Goal: Purchase product/service

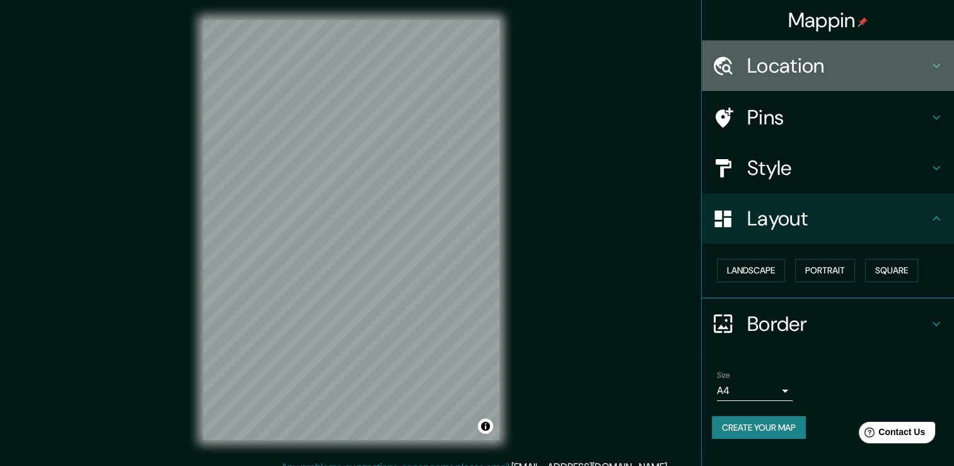
click at [822, 58] on h4 "Location" at bounding box center [838, 65] width 182 height 25
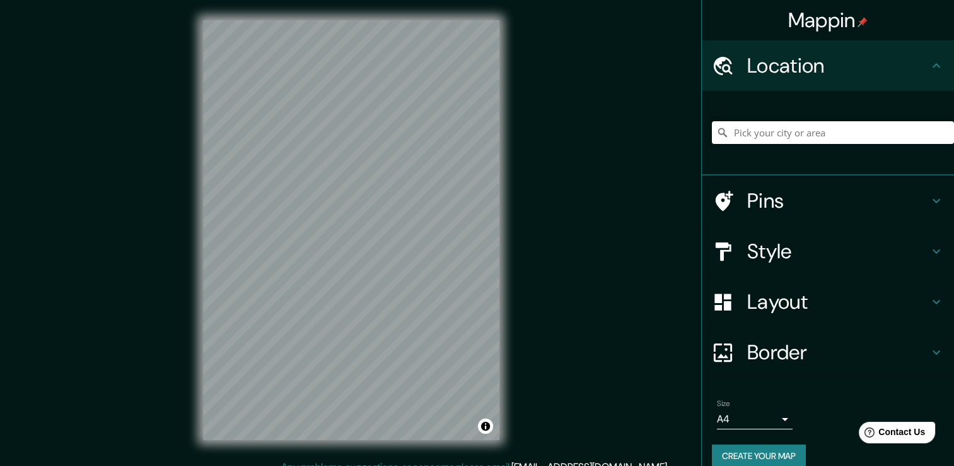
click at [805, 132] on input "Pick your city or area" at bounding box center [833, 132] width 242 height 23
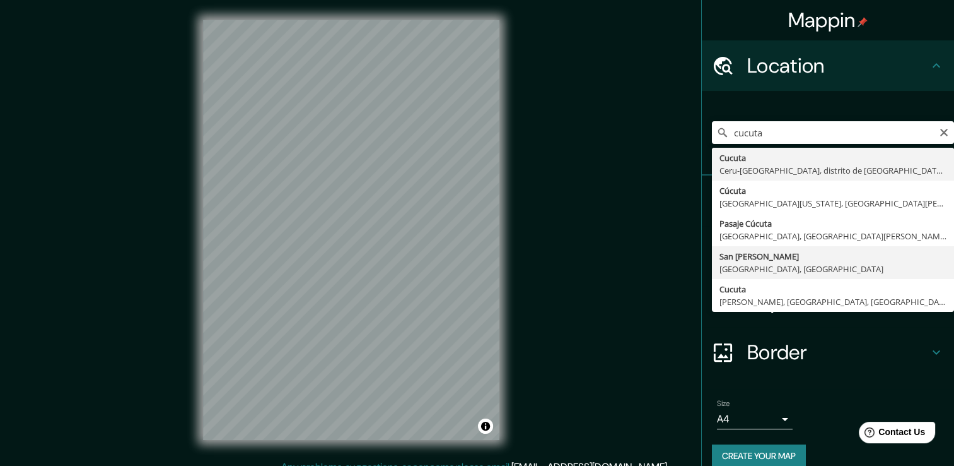
type input "San [PERSON_NAME], [GEOGRAPHIC_DATA], [GEOGRAPHIC_DATA]"
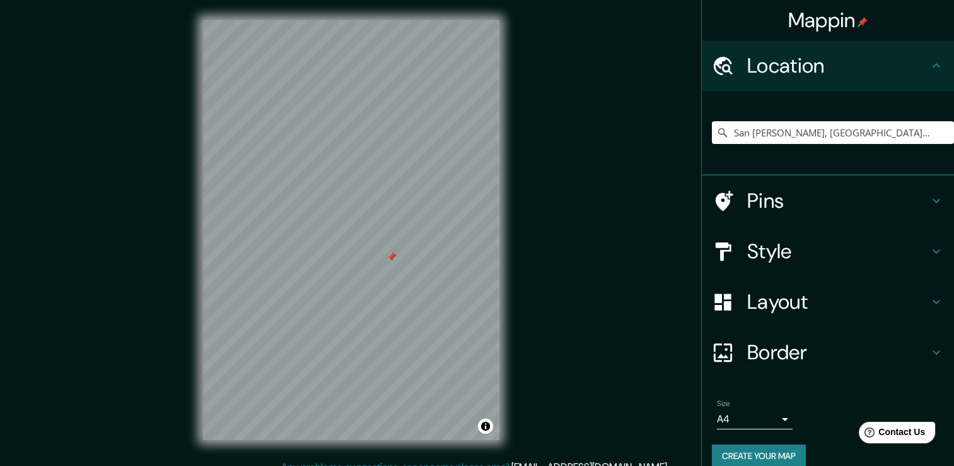
click at [753, 245] on h4 "Style" at bounding box center [838, 250] width 182 height 25
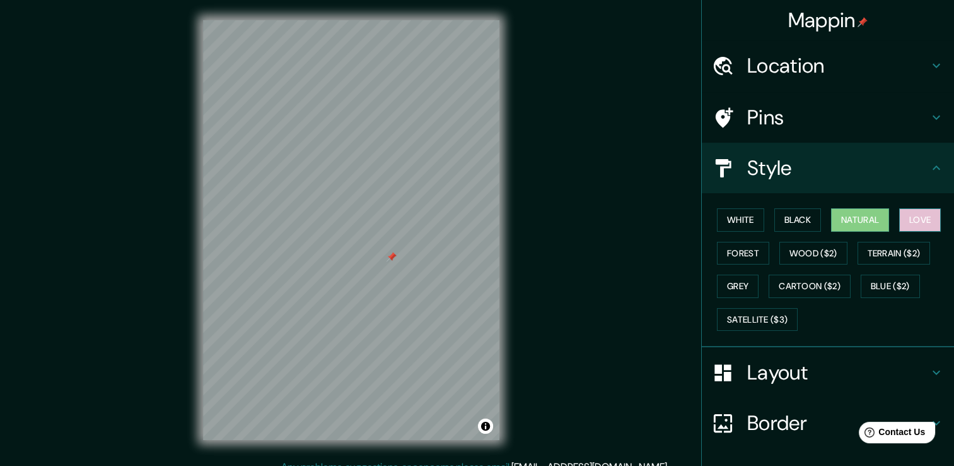
click at [909, 213] on button "Love" at bounding box center [920, 219] width 42 height 23
click at [404, 207] on div at bounding box center [402, 206] width 10 height 10
click at [742, 251] on button "Forest" at bounding box center [743, 253] width 52 height 23
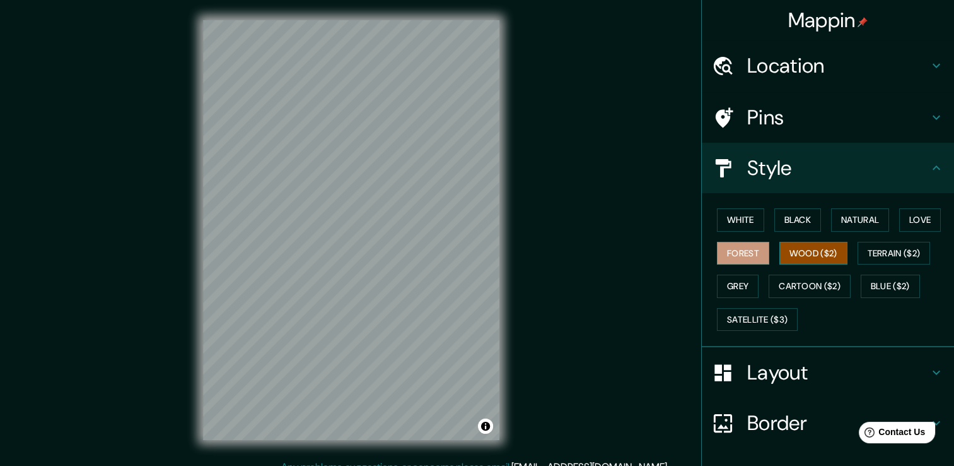
click at [799, 254] on button "Wood ($2)" at bounding box center [814, 253] width 68 height 23
click at [730, 243] on button "Forest" at bounding box center [743, 253] width 52 height 23
click at [812, 248] on button "Wood ($2)" at bounding box center [814, 253] width 68 height 23
click at [889, 248] on button "Terrain ($2)" at bounding box center [894, 253] width 73 height 23
click at [736, 250] on button "Forest" at bounding box center [743, 253] width 52 height 23
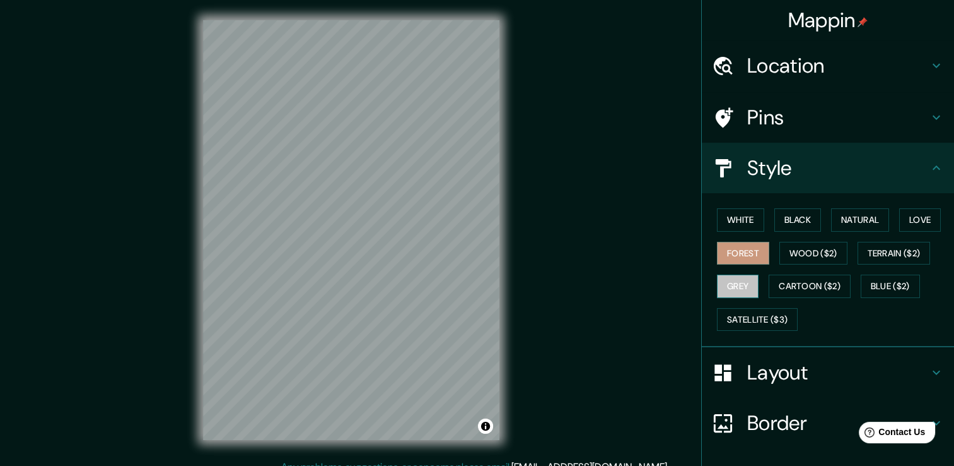
click at [726, 276] on button "Grey" at bounding box center [738, 285] width 42 height 23
click at [791, 282] on button "Cartoon ($2)" at bounding box center [810, 285] width 82 height 23
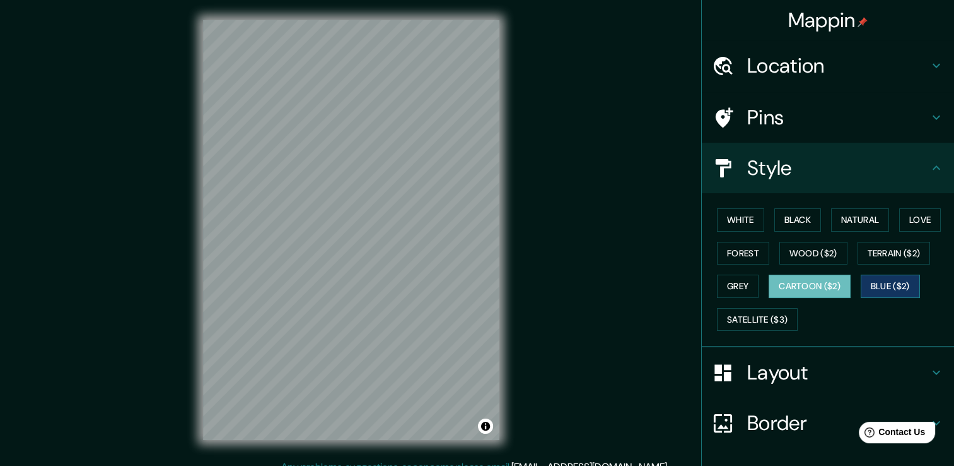
click at [868, 277] on button "Blue ($2)" at bounding box center [890, 285] width 59 height 23
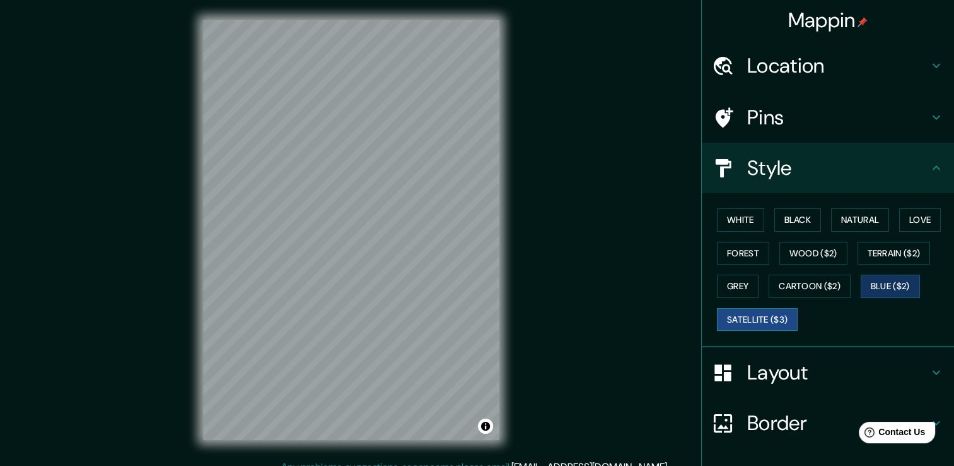
click at [778, 317] on button "Satellite ($3)" at bounding box center [757, 319] width 81 height 23
click at [815, 286] on button "Cartoon ($2)" at bounding box center [810, 285] width 82 height 23
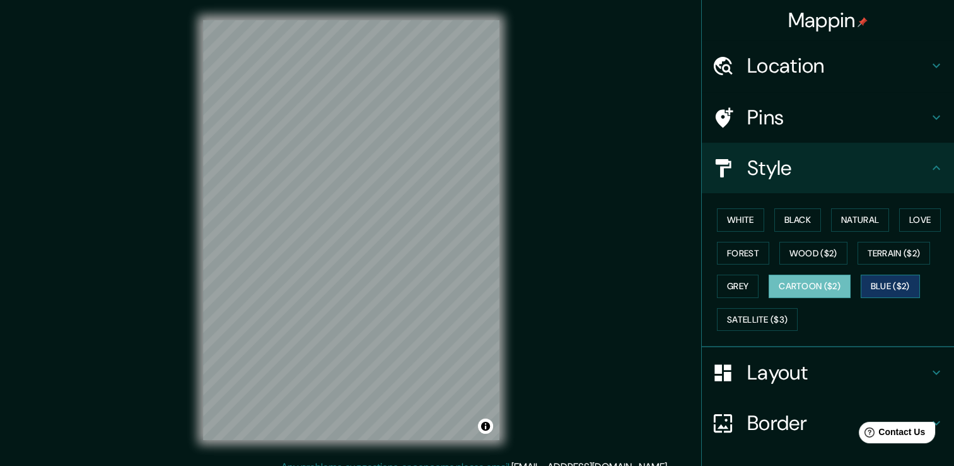
click at [869, 278] on button "Blue ($2)" at bounding box center [890, 285] width 59 height 23
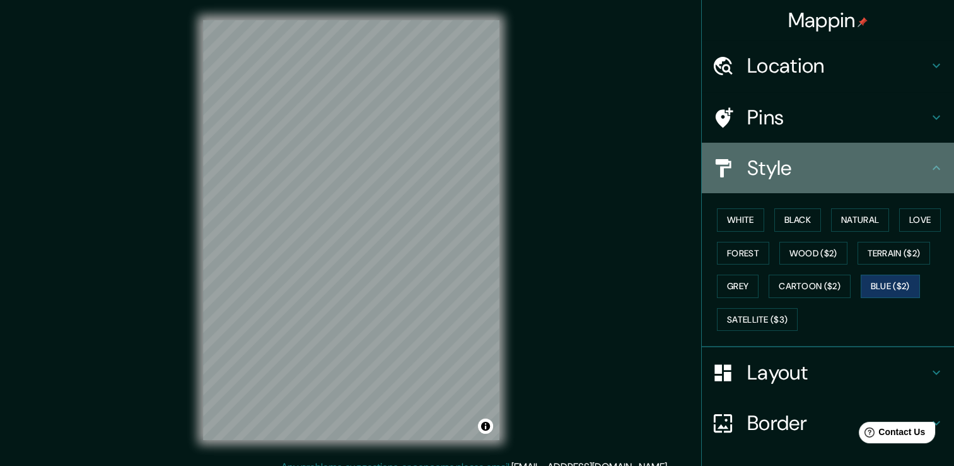
click at [760, 156] on h4 "Style" at bounding box center [838, 167] width 182 height 25
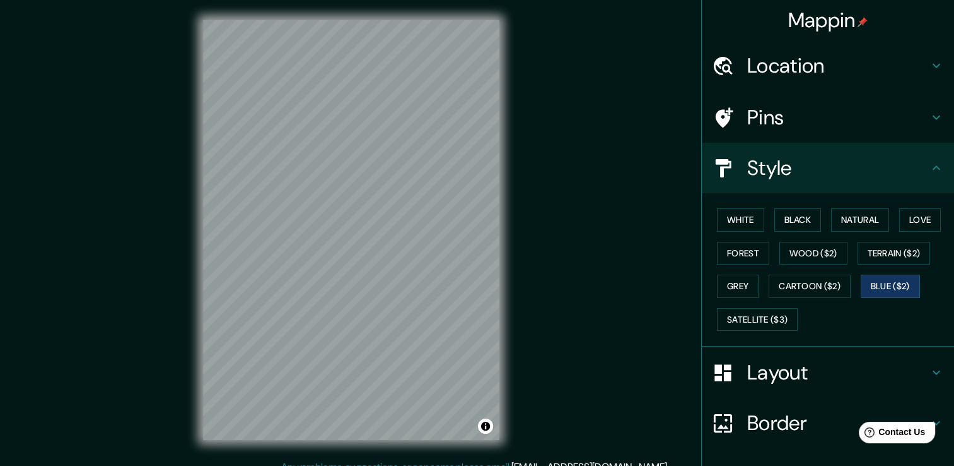
click at [934, 167] on div "Style" at bounding box center [828, 168] width 252 height 50
click at [929, 168] on icon at bounding box center [936, 167] width 15 height 15
click at [802, 377] on h4 "Layout" at bounding box center [838, 372] width 182 height 25
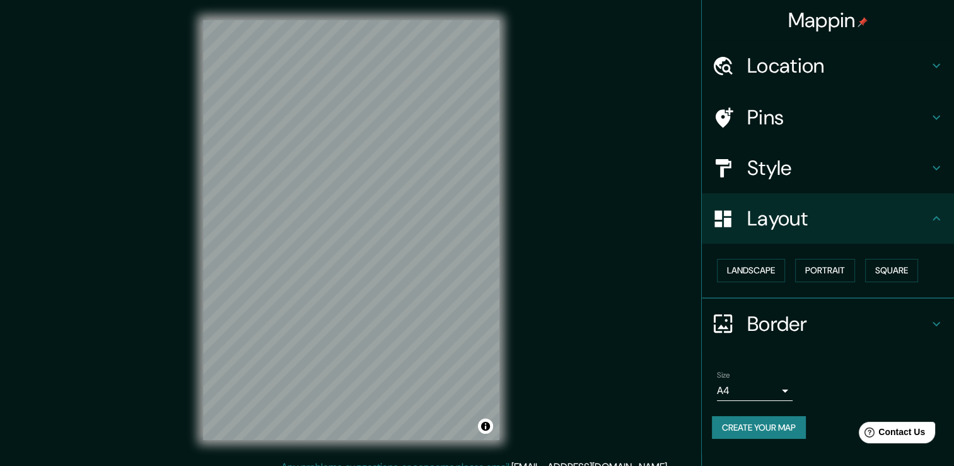
click at [773, 386] on body "Mappin Location [GEOGRAPHIC_DATA][PERSON_NAME], [GEOGRAPHIC_DATA], [GEOGRAPHIC_…" at bounding box center [477, 233] width 954 height 466
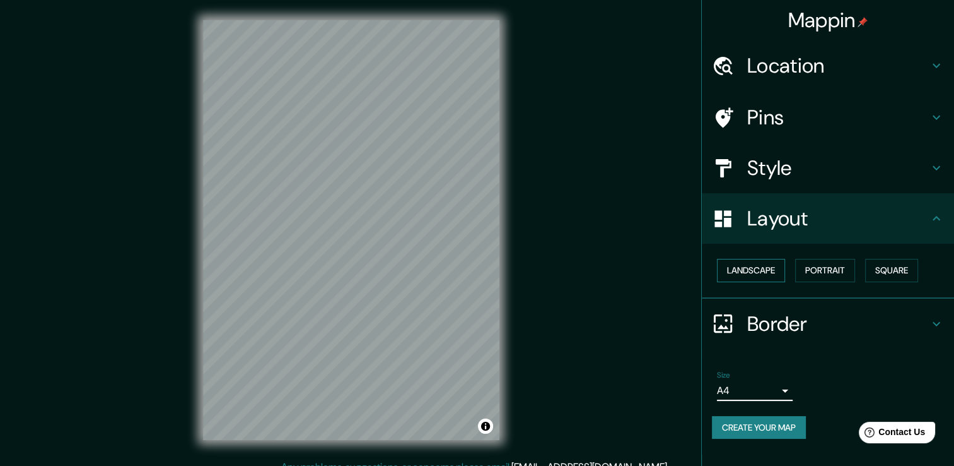
click at [777, 268] on button "Landscape" at bounding box center [751, 270] width 68 height 23
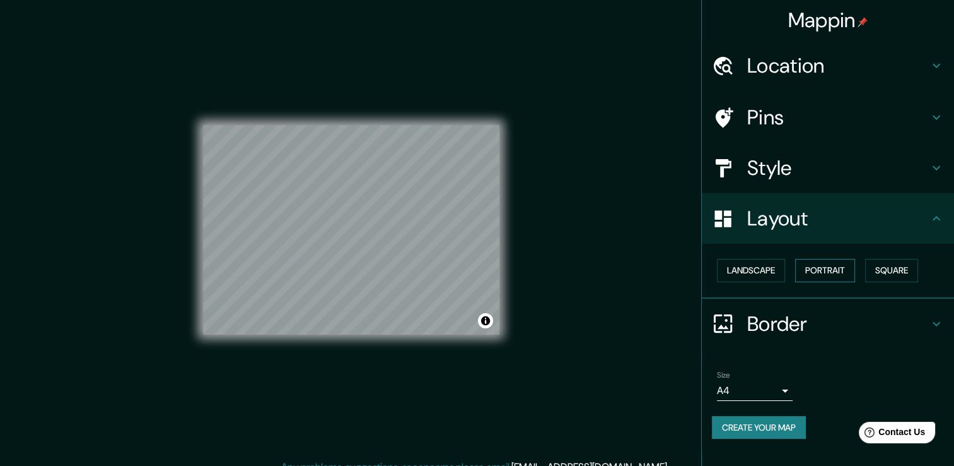
click at [830, 278] on button "Portrait" at bounding box center [825, 270] width 60 height 23
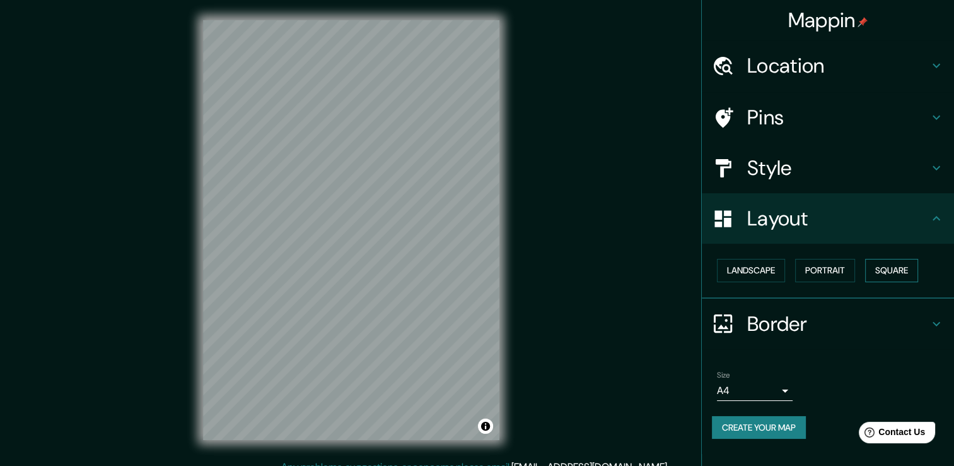
click at [876, 271] on button "Square" at bounding box center [891, 270] width 53 height 23
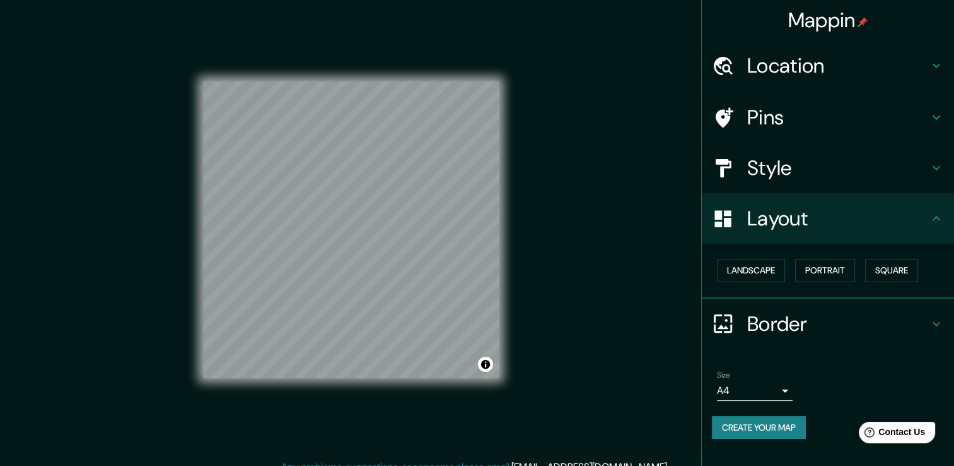
click at [812, 317] on h4 "Border" at bounding box center [838, 323] width 182 height 25
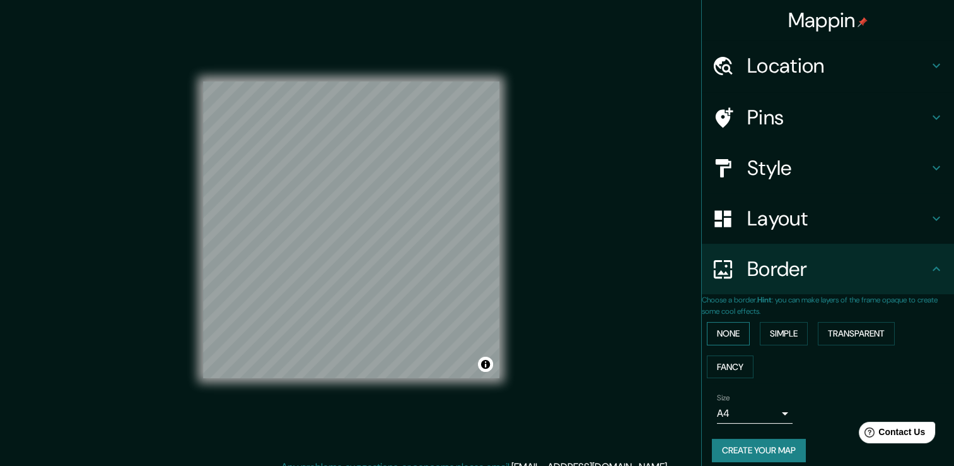
click at [748, 333] on button "None" at bounding box center [728, 333] width 43 height 23
click at [792, 332] on button "Simple" at bounding box center [784, 333] width 48 height 23
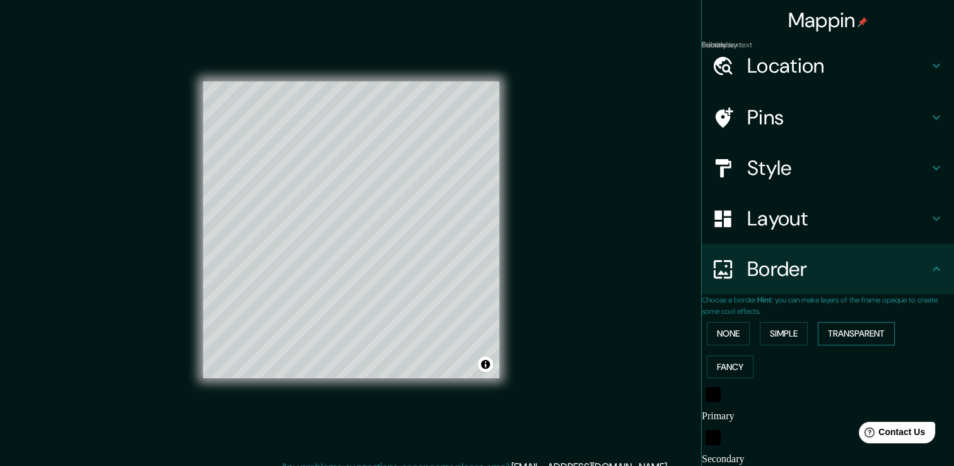
click at [829, 331] on button "Transparent" at bounding box center [856, 333] width 77 height 23
click at [742, 361] on button "Fancy" at bounding box center [730, 366] width 47 height 23
click at [729, 334] on button "None" at bounding box center [728, 333] width 43 height 23
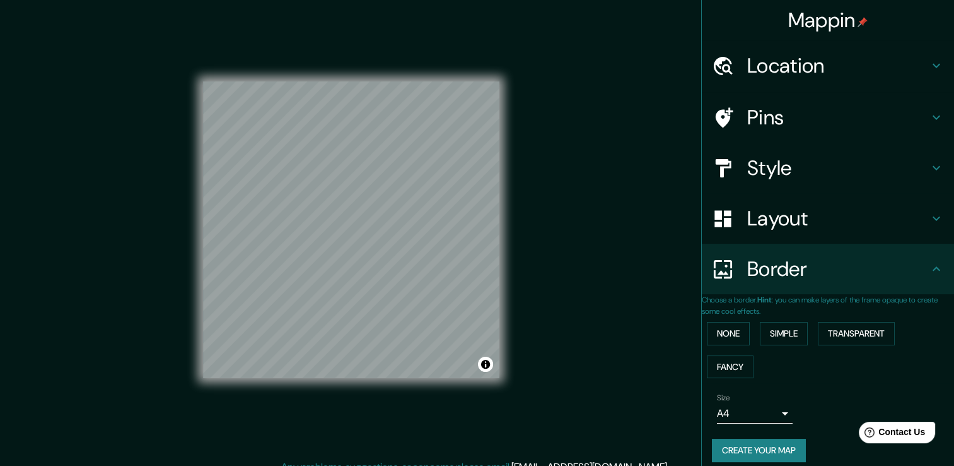
click at [775, 175] on h4 "Style" at bounding box center [838, 167] width 182 height 25
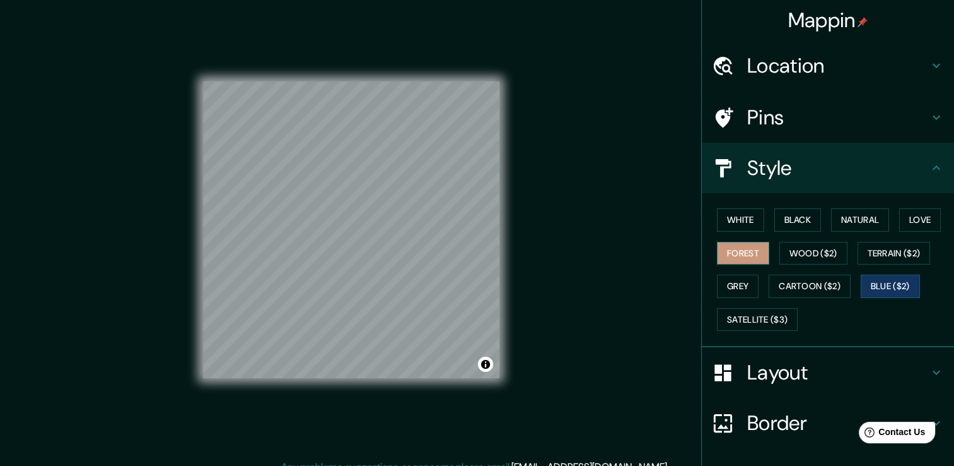
click at [743, 247] on button "Forest" at bounding box center [743, 253] width 52 height 23
click at [782, 226] on button "Black" at bounding box center [798, 219] width 47 height 23
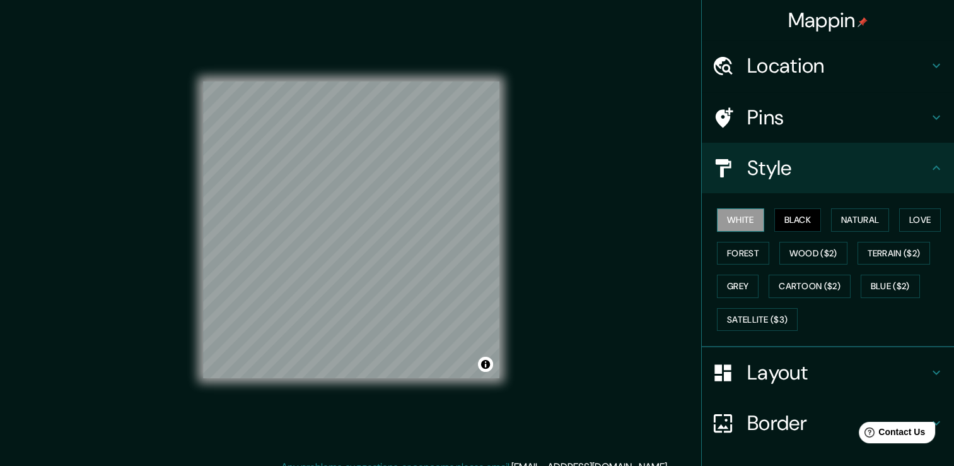
click at [734, 223] on button "White" at bounding box center [740, 219] width 47 height 23
